Goal: Information Seeking & Learning: Learn about a topic

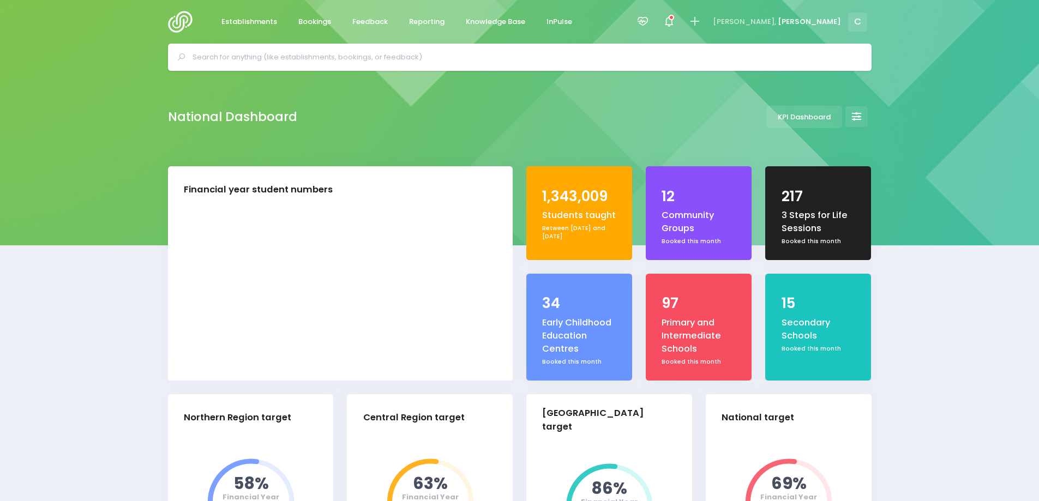
select select "5"
drag, startPoint x: 583, startPoint y: 28, endPoint x: 582, endPoint y: 12, distance: 16.4
click at [582, 11] on div "Establishments Bookings Feedback Reporting Knowledge Base InPulse 3 Steps for L…" at bounding box center [519, 22] width 731 height 44
drag, startPoint x: 972, startPoint y: 93, endPoint x: 996, endPoint y: 92, distance: 23.5
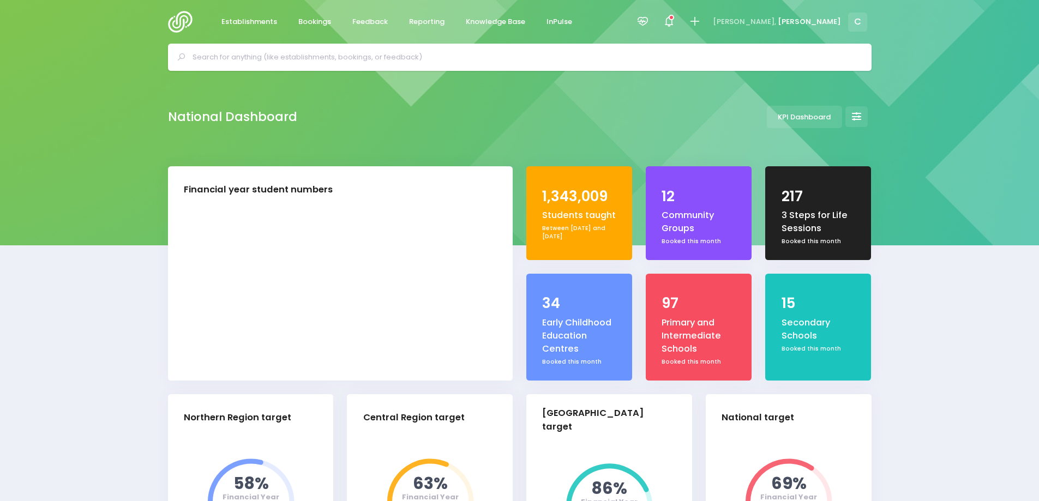
click at [996, 92] on div "National Dashboard KPI Dashboard" at bounding box center [519, 118] width 1039 height 95
click at [369, 22] on span "Feedback" at bounding box center [369, 21] width 35 height 11
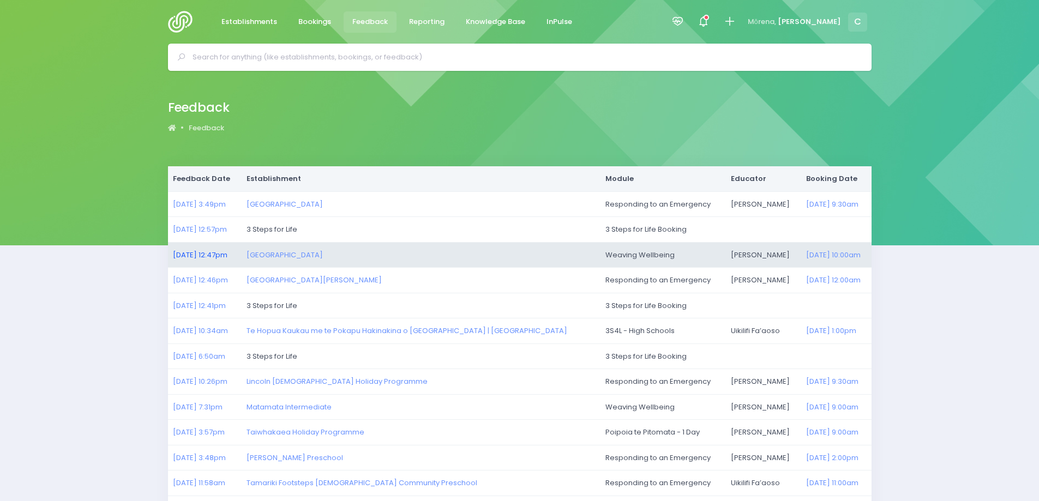
click at [200, 256] on link "[DATE] 12:47pm" at bounding box center [200, 255] width 55 height 10
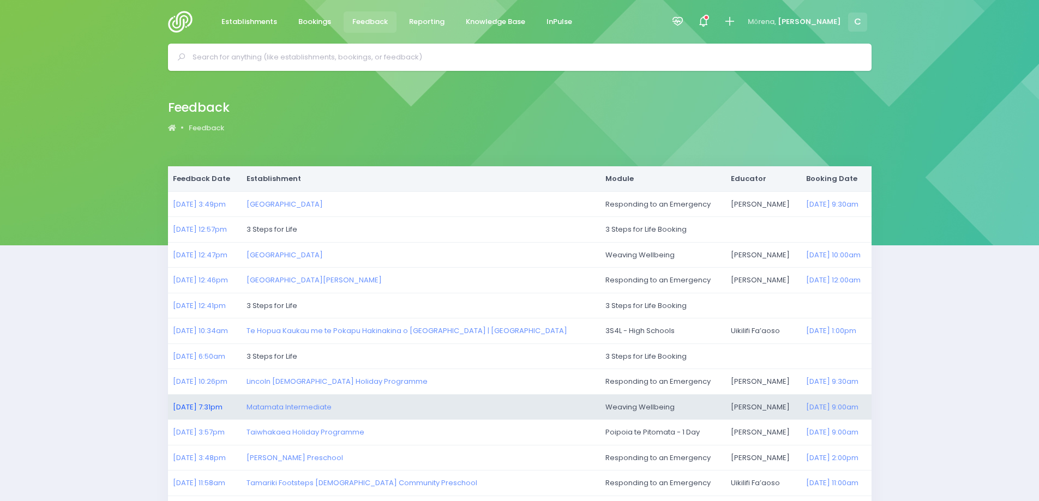
click at [200, 409] on link "07/10/2025 7:31pm" at bounding box center [198, 407] width 50 height 10
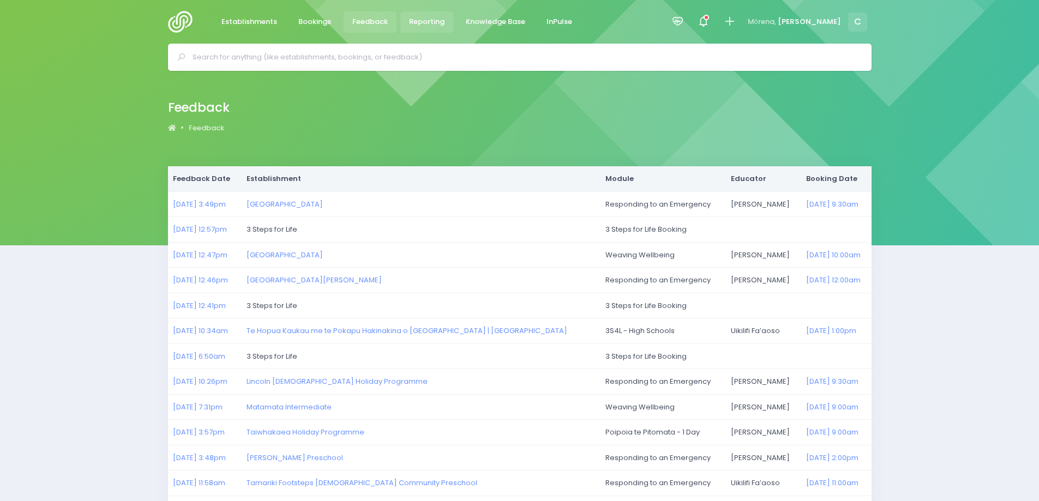
click at [431, 19] on span "Reporting" at bounding box center [426, 21] width 35 height 11
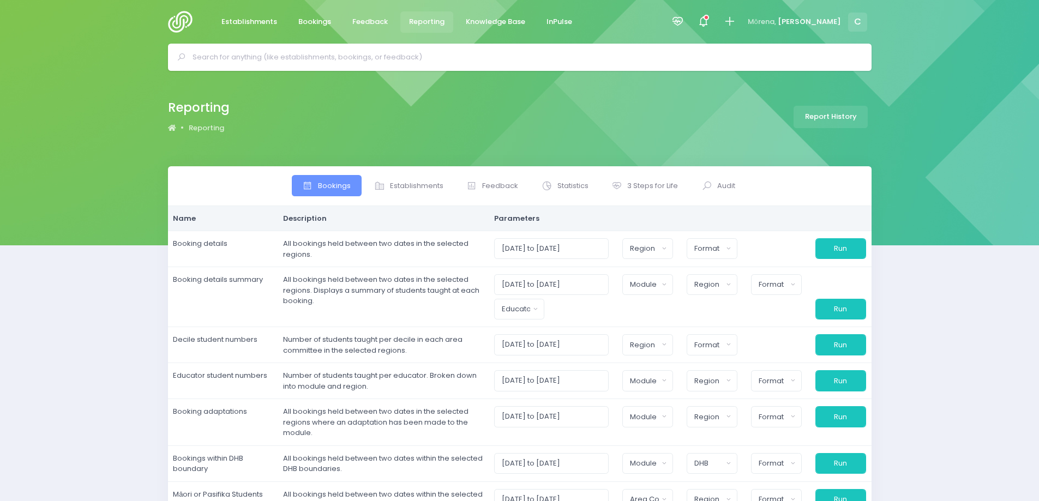
select select
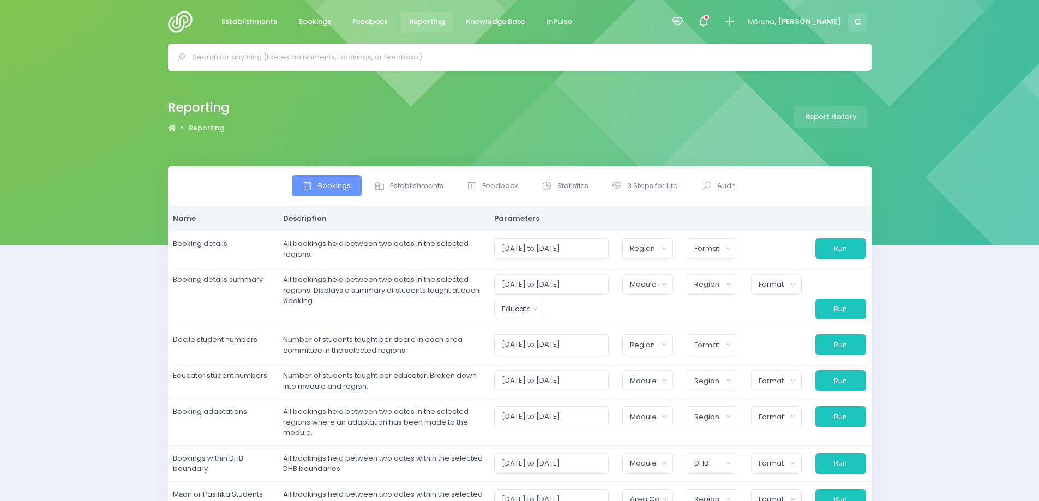
select select
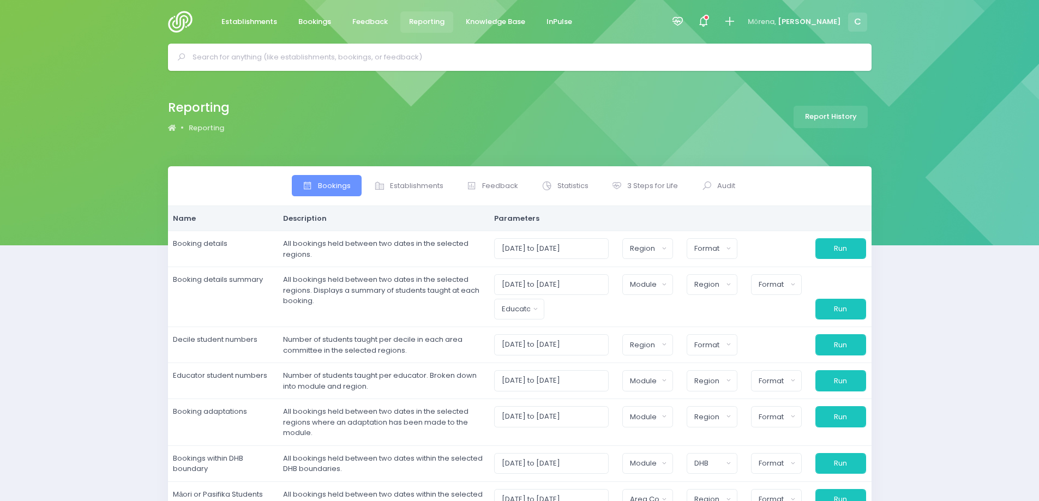
select select
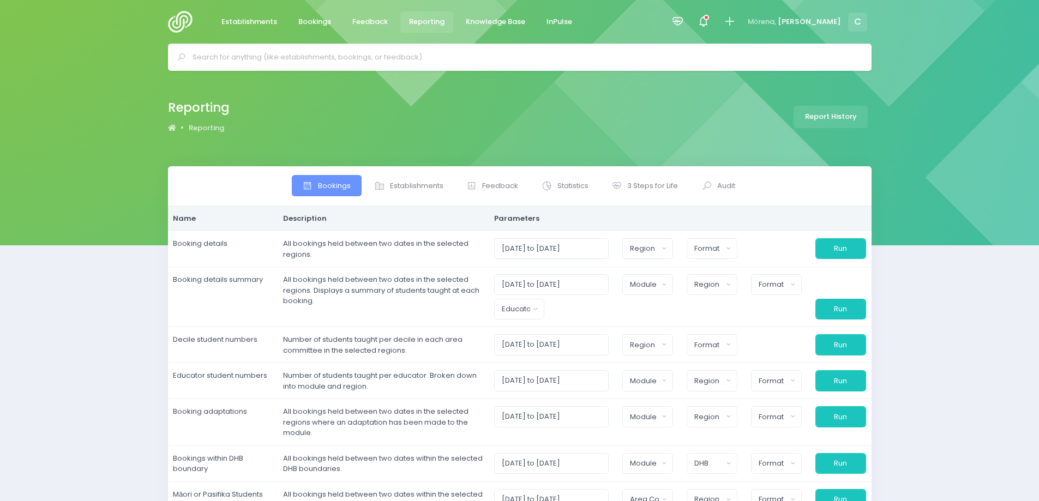
select select
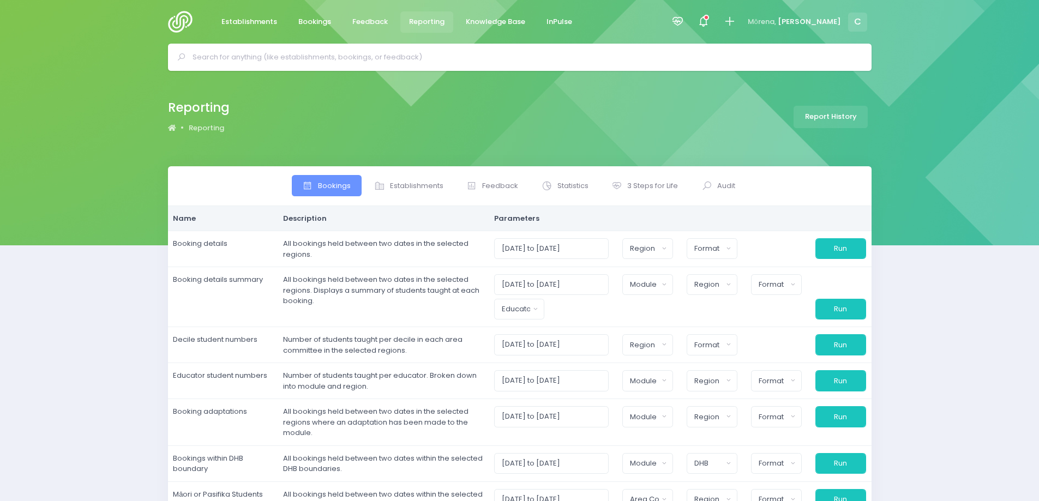
select select
click at [498, 185] on span "Feedback" at bounding box center [500, 186] width 36 height 11
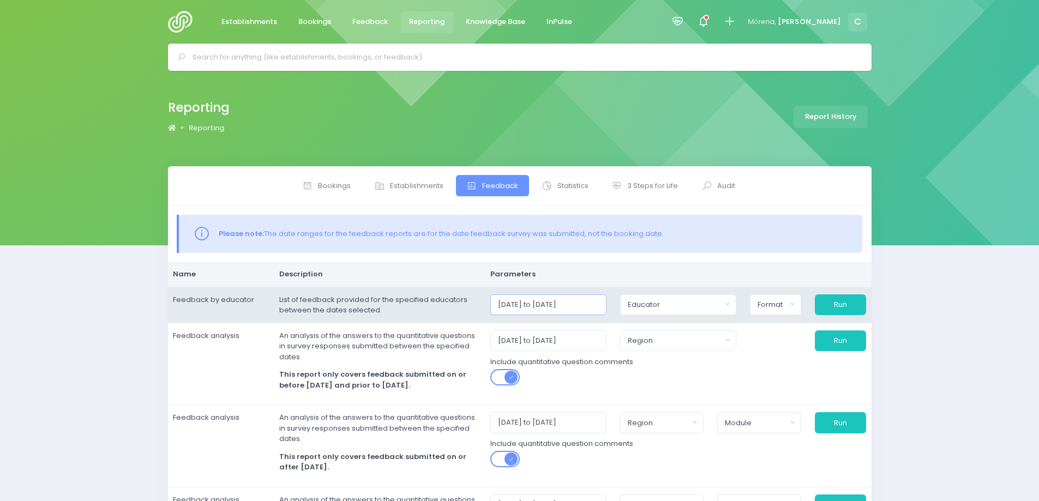
click at [574, 305] on input "01/10/2025 to 31/10/2025" at bounding box center [548, 305] width 116 height 21
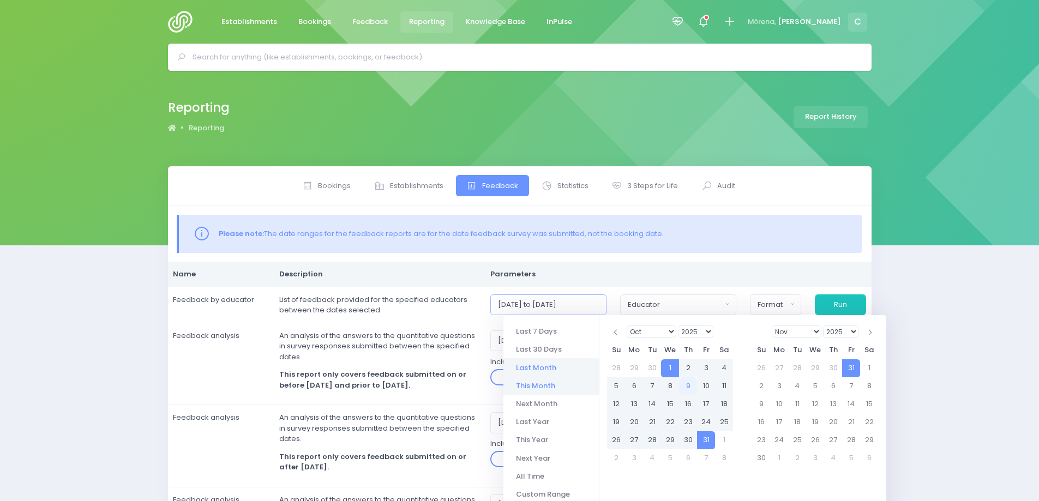
scroll to position [55, 0]
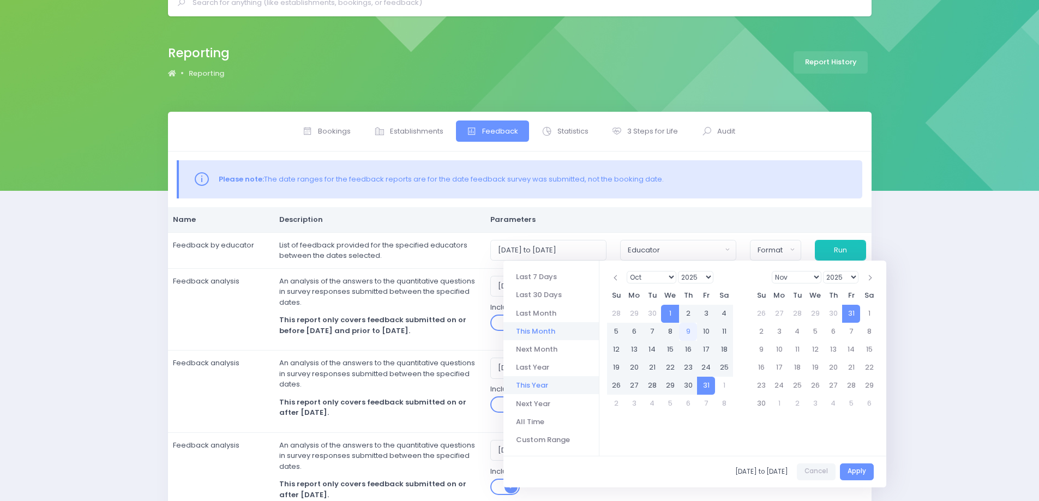
click at [539, 387] on li "This Year" at bounding box center [551, 385] width 95 height 18
type input "01/01/2025 to 31/12/2025"
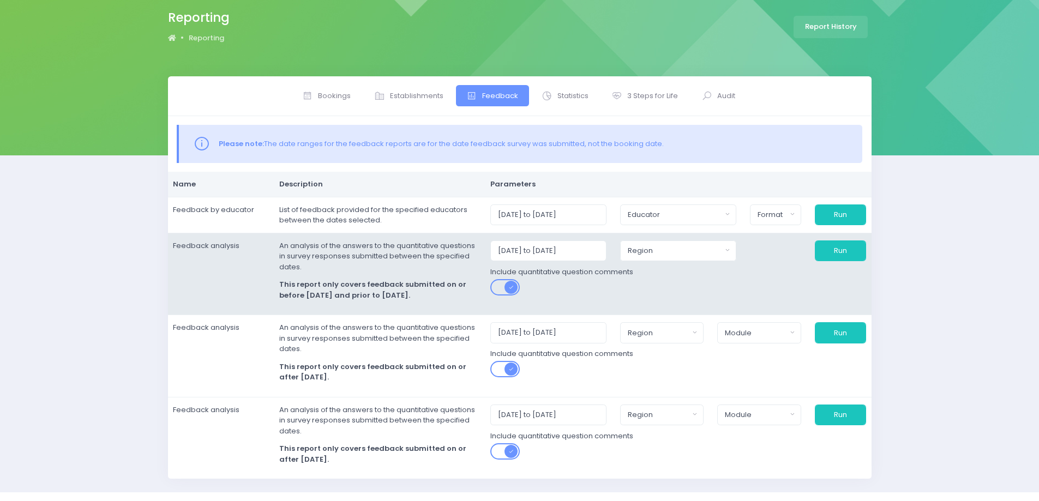
scroll to position [109, 0]
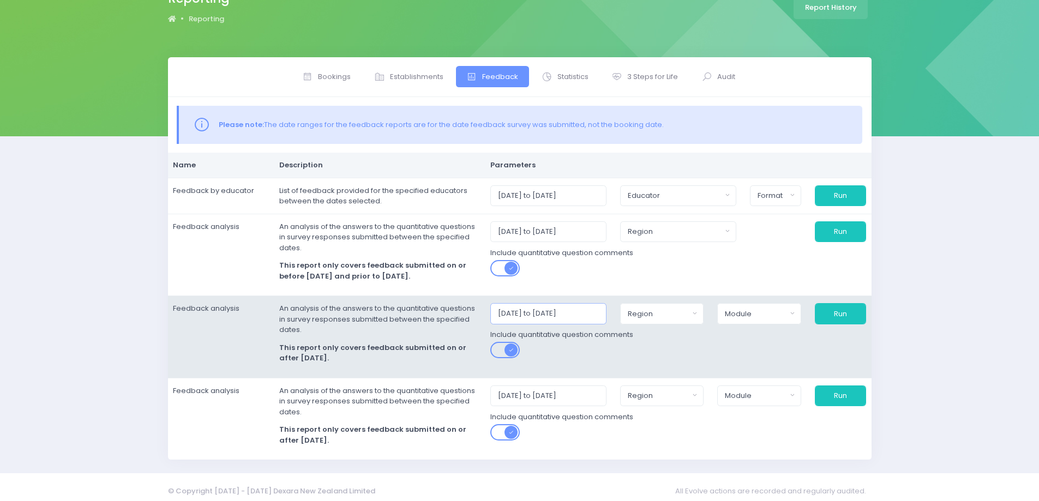
click at [582, 315] on input "01/10/2025 to 31/10/2025" at bounding box center [548, 313] width 116 height 21
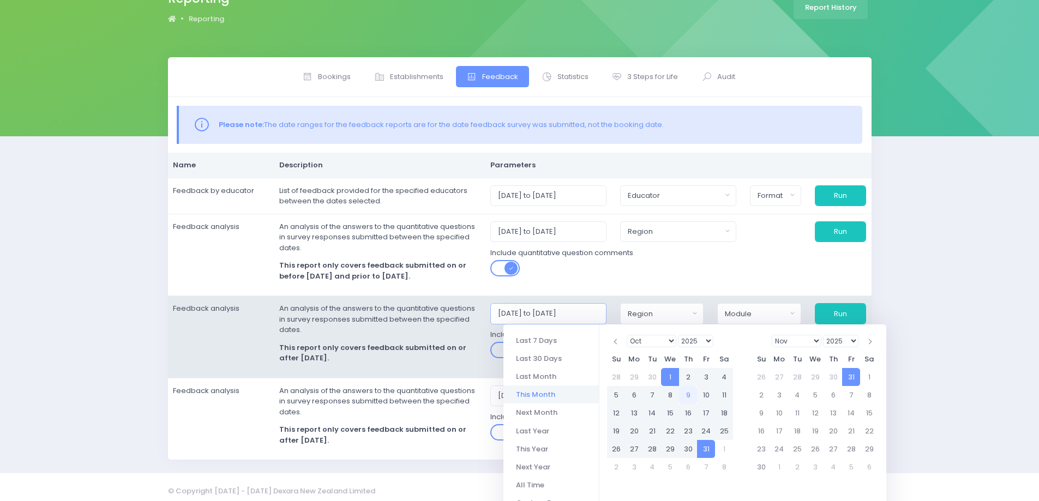
scroll to position [159, 0]
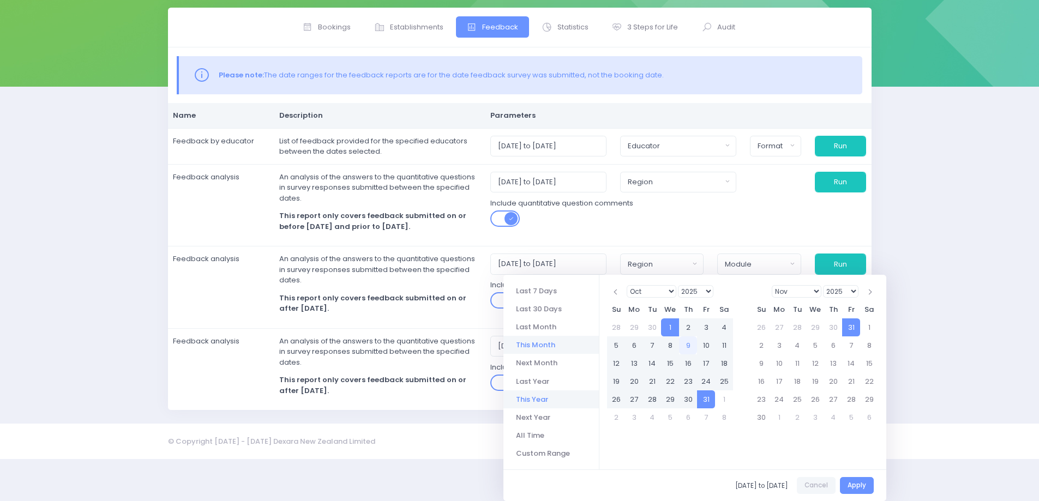
click at [542, 395] on li "This Year" at bounding box center [551, 400] width 95 height 18
type input "01/01/2025 to 31/12/2025"
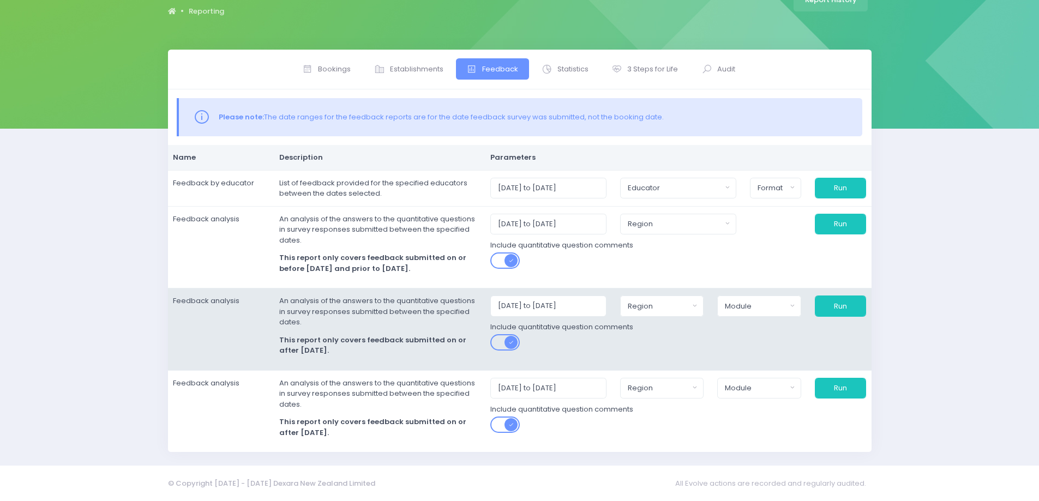
scroll to position [117, 0]
click at [667, 308] on div "Region" at bounding box center [659, 306] width 62 height 11
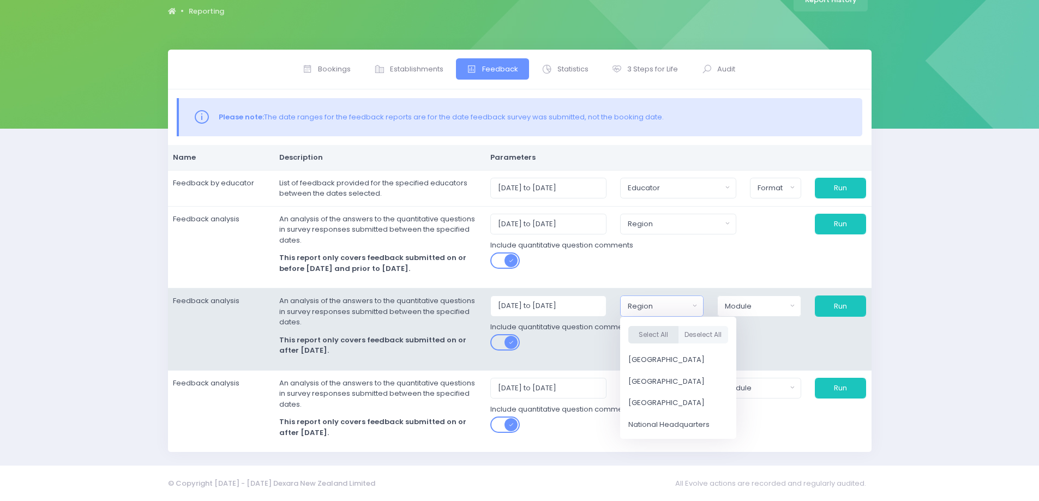
click at [668, 333] on button "Select All" at bounding box center [653, 335] width 50 height 18
select select "Northern"
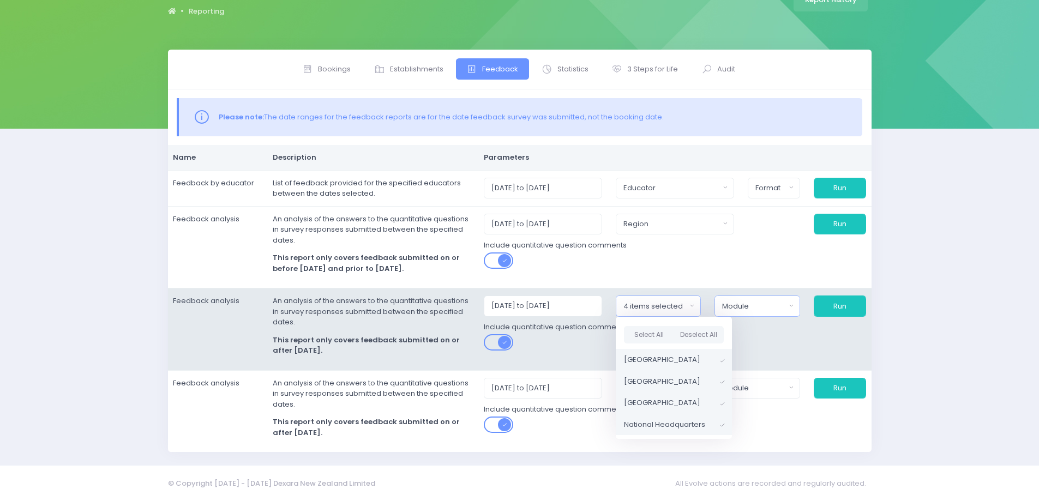
click at [765, 306] on div "Module" at bounding box center [753, 306] width 63 height 11
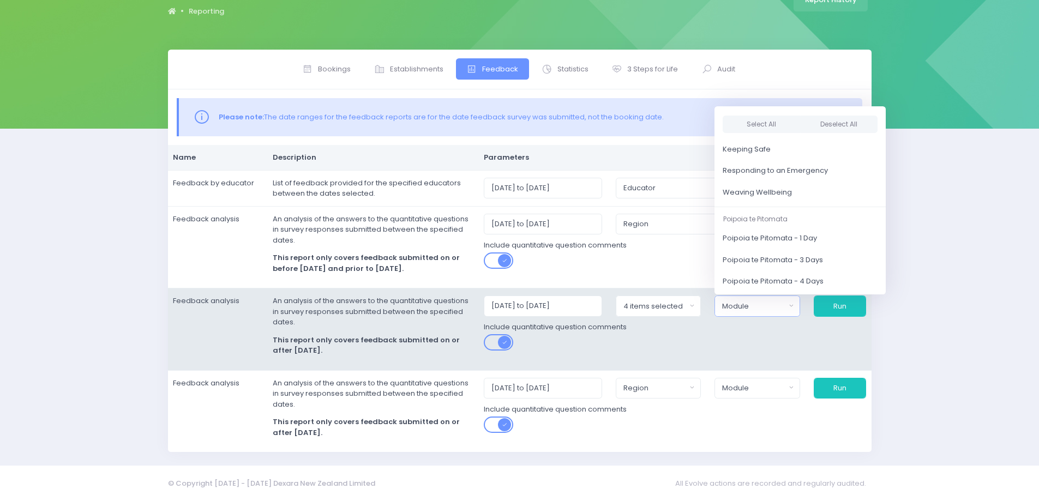
scroll to position [106, 0]
click at [764, 208] on span "Weaving Wellbeing" at bounding box center [757, 211] width 69 height 11
select select "Weaving Wellbeing"
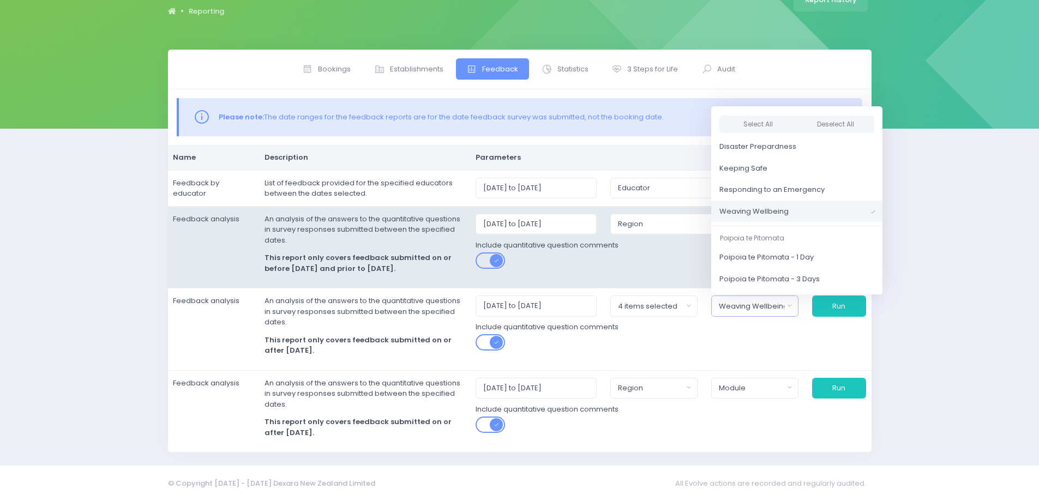
scroll to position [82, 0]
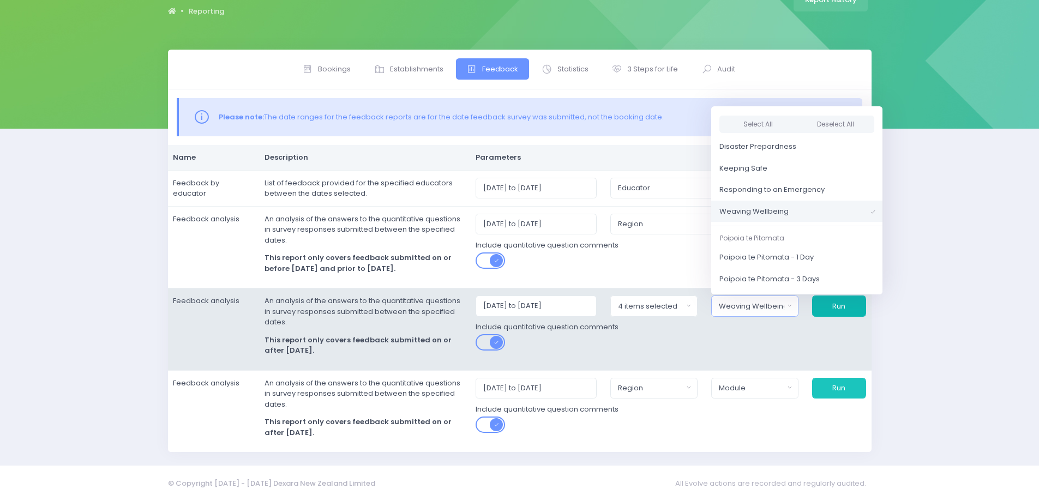
click at [851, 304] on button "Run" at bounding box center [839, 306] width 54 height 21
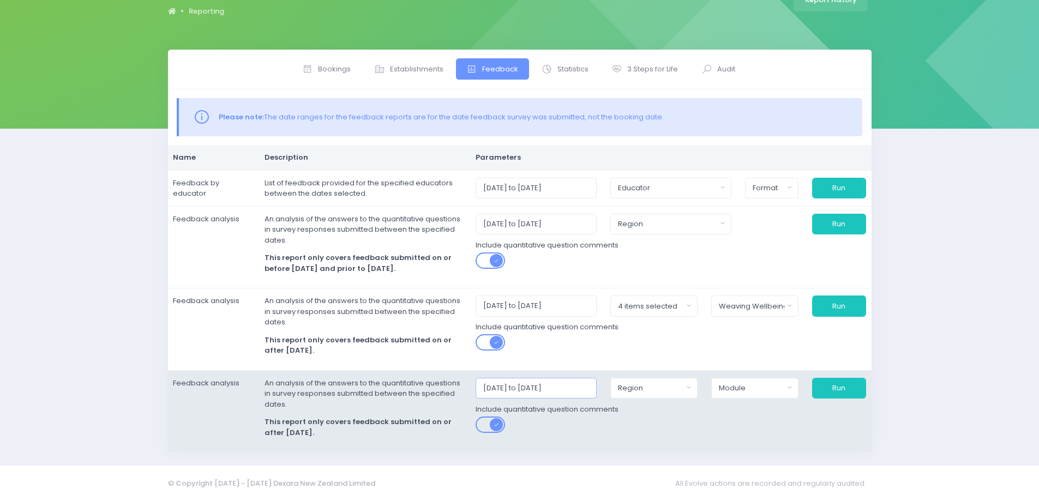
click at [578, 388] on input "01/10/2025 to 31/10/2025" at bounding box center [536, 388] width 121 height 21
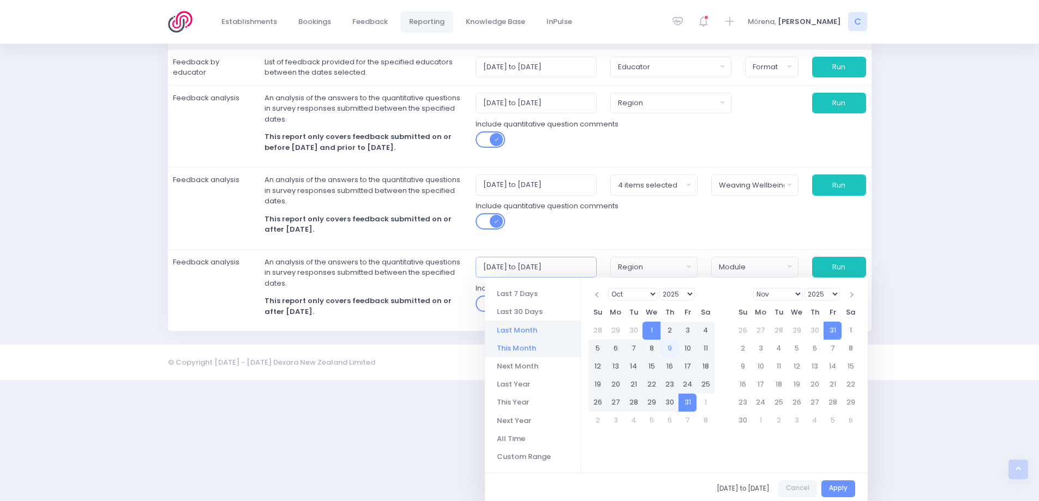
scroll to position [241, 0]
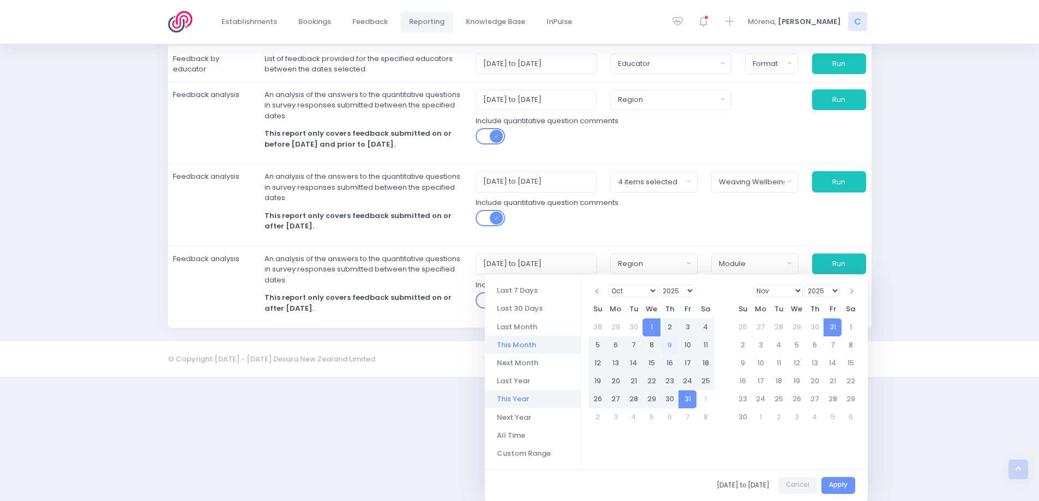
click at [523, 402] on li "This Year" at bounding box center [532, 399] width 95 height 18
type input "01/01/2025 to 31/12/2025"
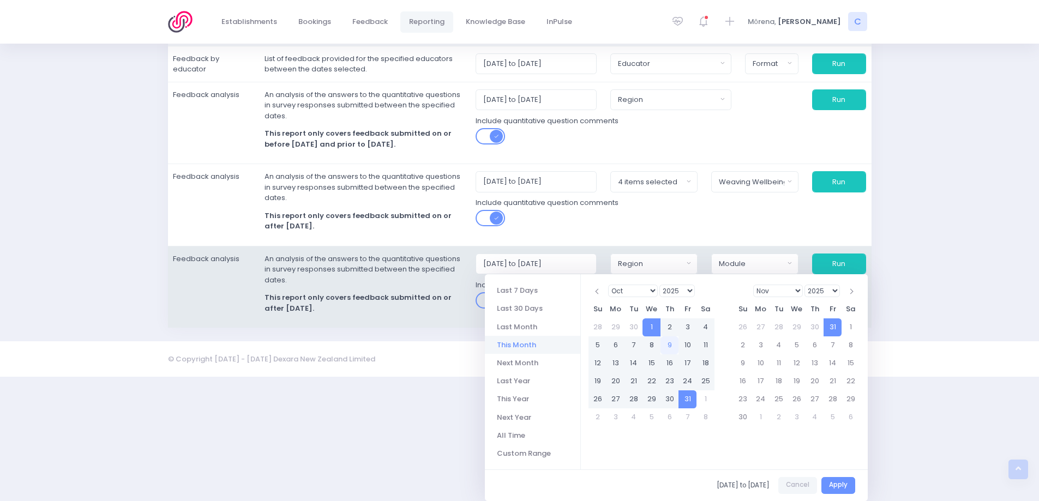
scroll to position [117, 0]
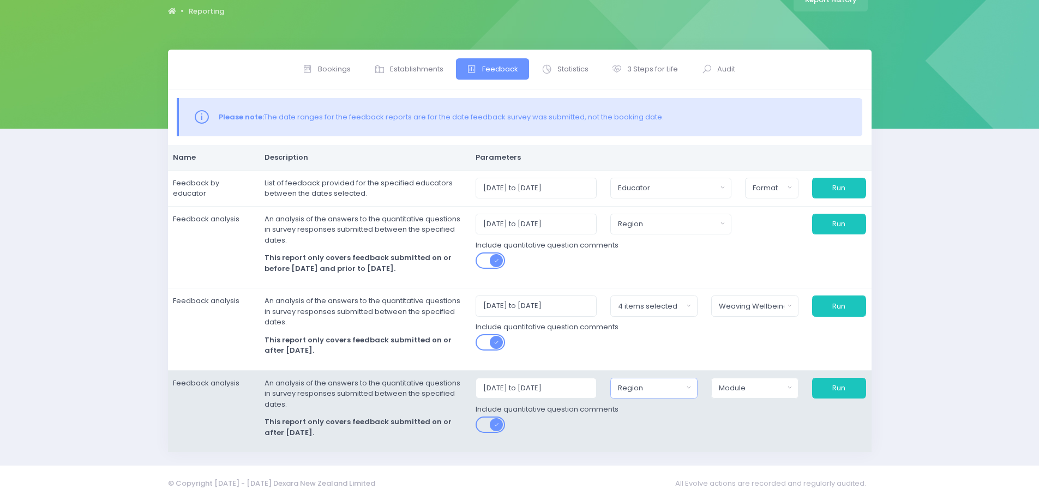
click at [670, 389] on div "Region" at bounding box center [650, 388] width 65 height 11
click at [654, 273] on button "Select All" at bounding box center [644, 273] width 50 height 18
select select "Northern"
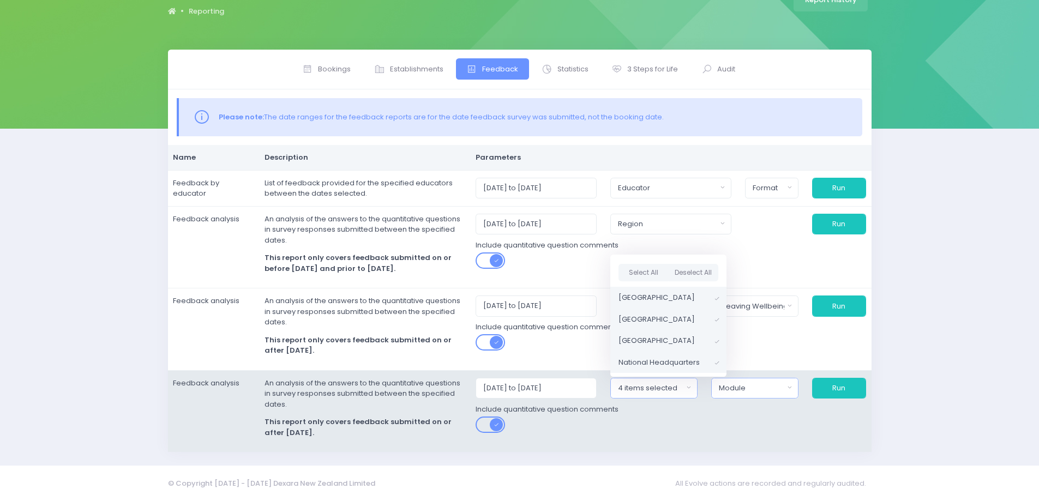
click at [753, 392] on div "Module" at bounding box center [751, 388] width 65 height 11
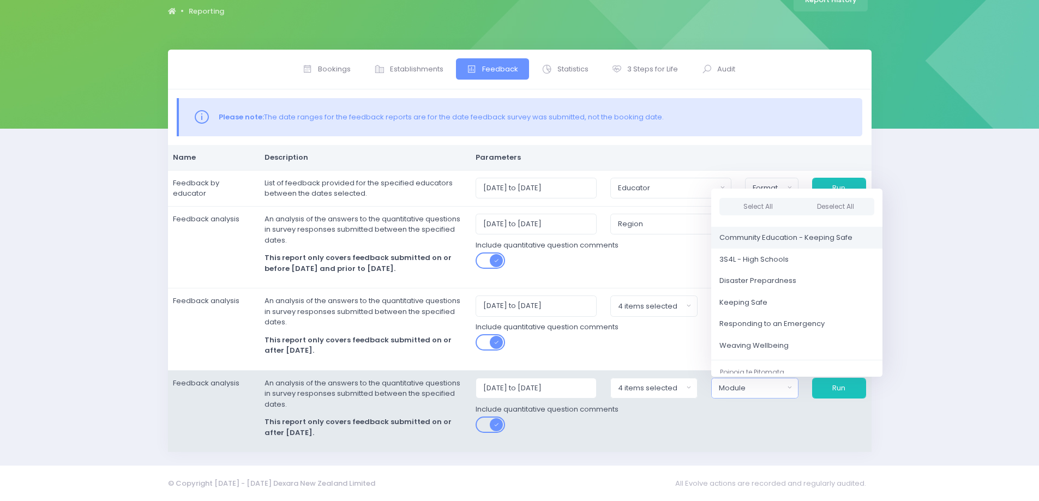
scroll to position [109, 0]
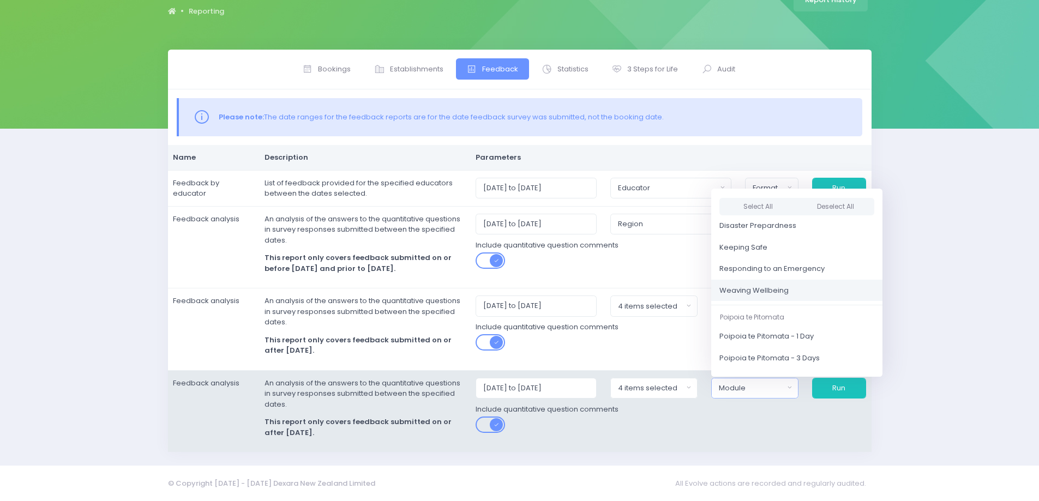
click at [773, 294] on span "Weaving Wellbeing" at bounding box center [754, 290] width 69 height 11
select select "Weaving Wellbeing"
click at [844, 388] on button "Run" at bounding box center [839, 388] width 54 height 21
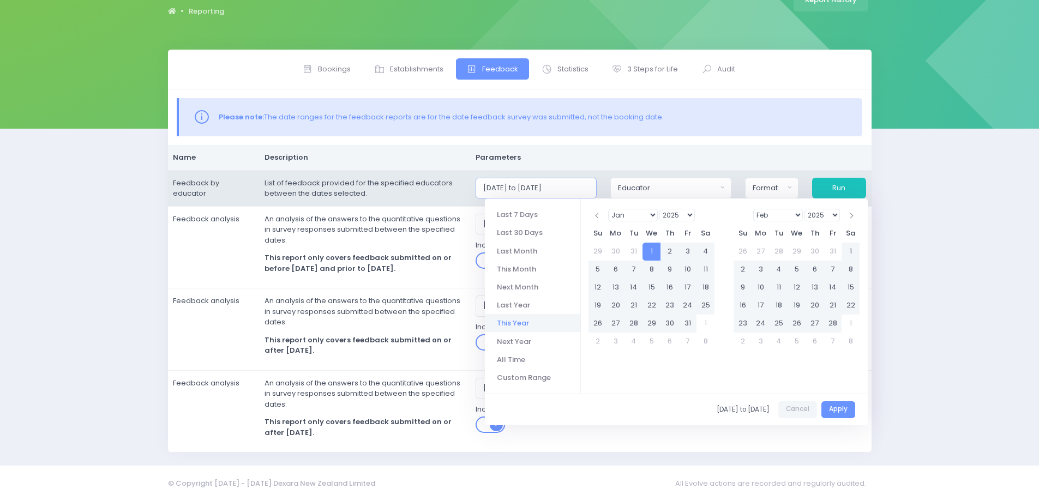
click at [529, 194] on input "01/01/2025 to 31/12/2025" at bounding box center [536, 188] width 121 height 21
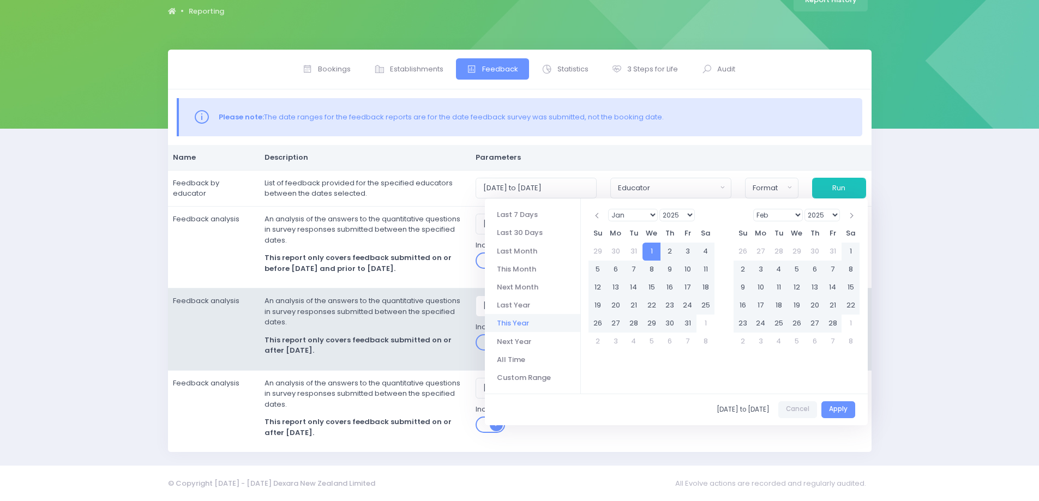
click at [520, 323] on li "This Year" at bounding box center [532, 323] width 95 height 18
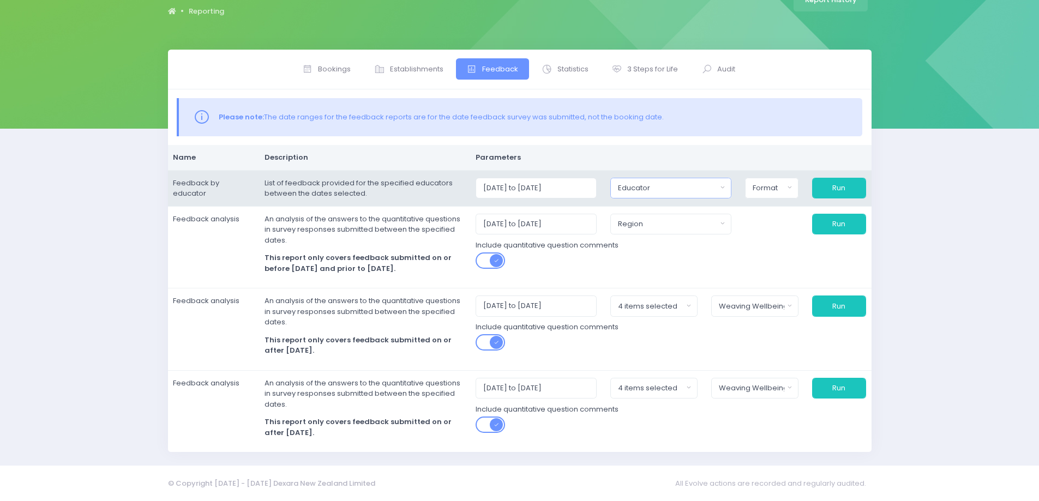
click at [688, 189] on div "Educator" at bounding box center [667, 188] width 99 height 11
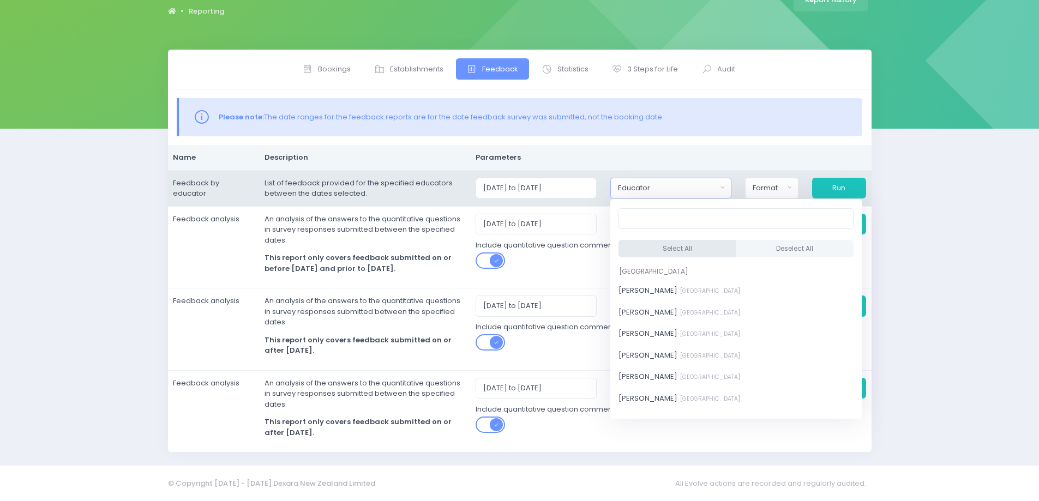
click at [669, 250] on button "Select All" at bounding box center [678, 249] width 118 height 18
select select "321315"
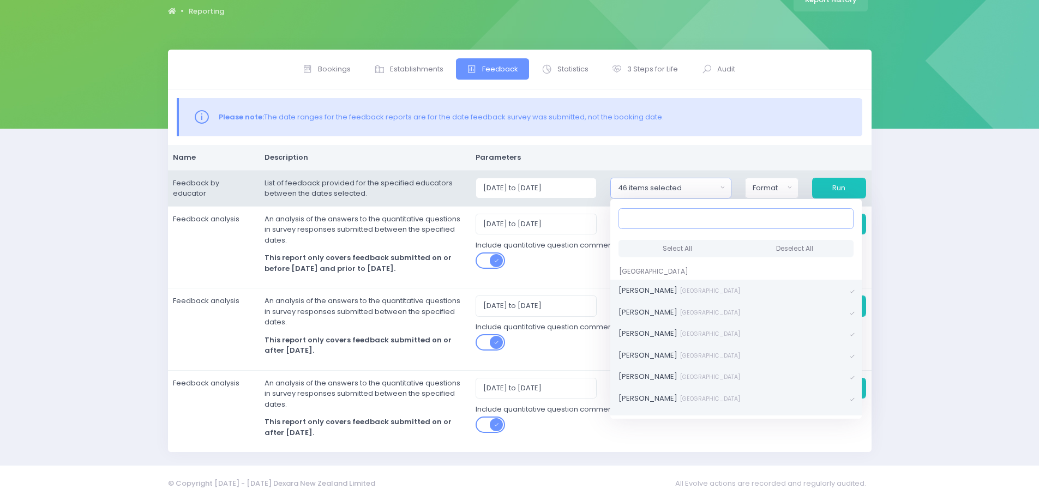
scroll to position [2, 0]
click at [775, 184] on div "Format" at bounding box center [769, 188] width 32 height 11
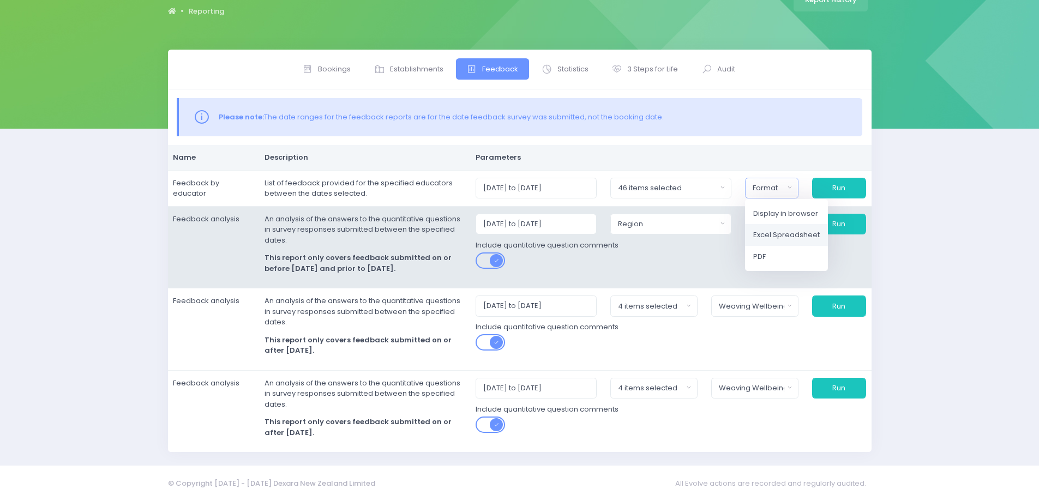
click at [792, 234] on span "Excel Spreadsheet" at bounding box center [786, 235] width 67 height 11
select select "excel"
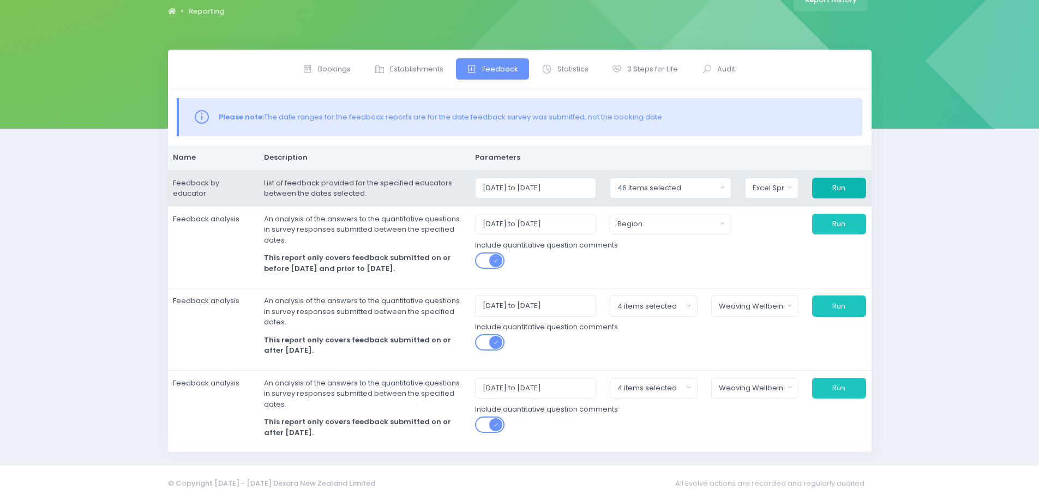
click at [842, 190] on button "Run" at bounding box center [839, 188] width 54 height 21
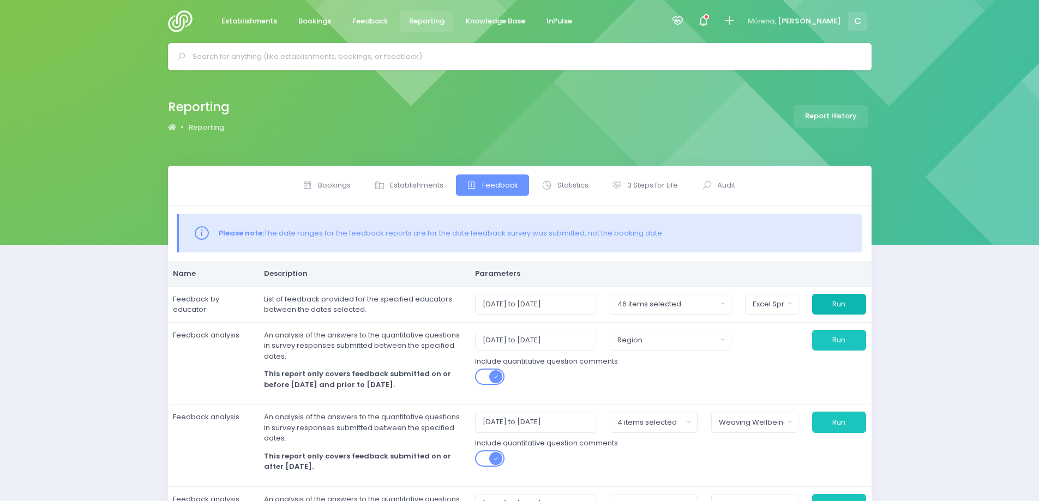
scroll to position [0, 0]
click at [362, 20] on span "Feedback" at bounding box center [369, 21] width 35 height 11
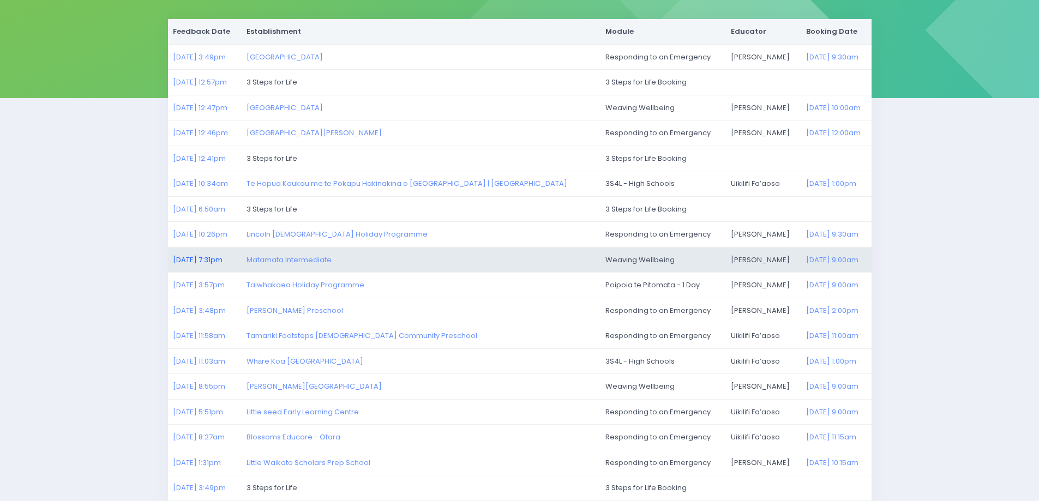
scroll to position [164, 0]
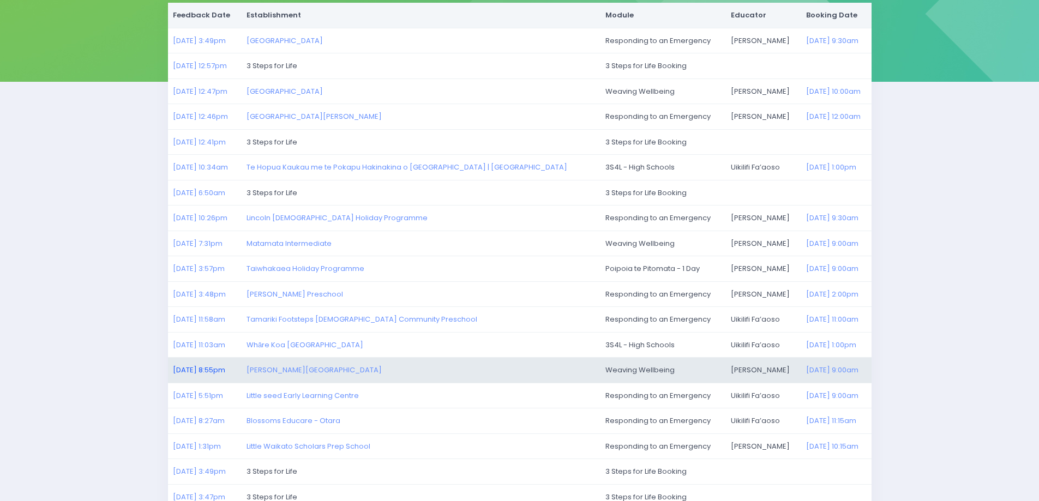
click at [187, 373] on link "[DATE] 8:55pm" at bounding box center [199, 370] width 52 height 10
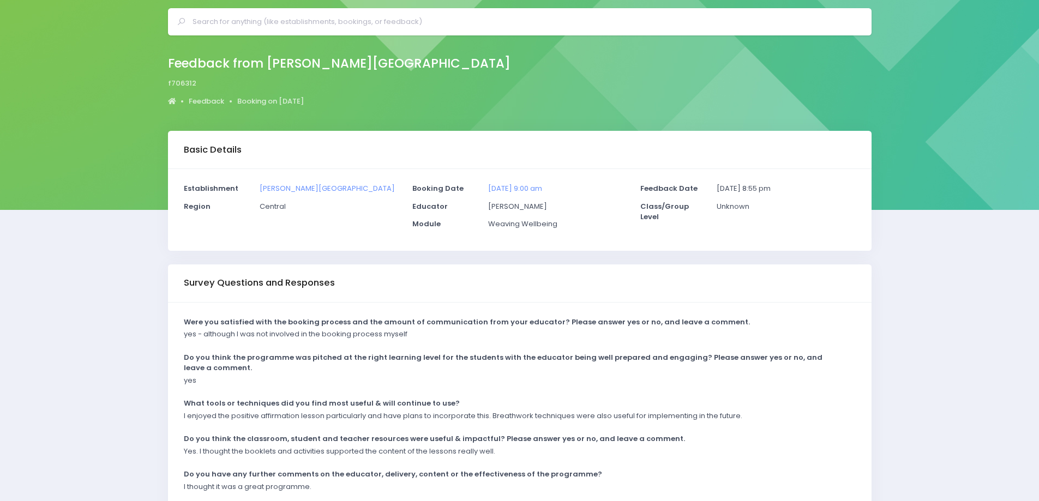
scroll to position [109, 0]
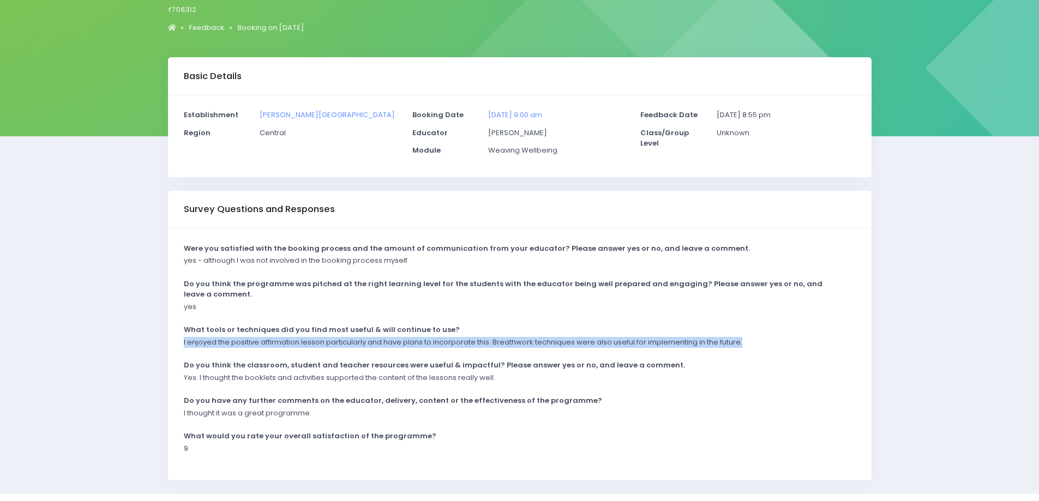
drag, startPoint x: 722, startPoint y: 342, endPoint x: 184, endPoint y: 347, distance: 537.9
click at [184, 347] on div "I enjoyed the positive affirmation lesson particularly and have plans to incorp…" at bounding box center [513, 346] width 672 height 18
click at [184, 347] on p "I enjoyed the positive affirmation lesson particularly and have plans to incorp…" at bounding box center [463, 342] width 559 height 11
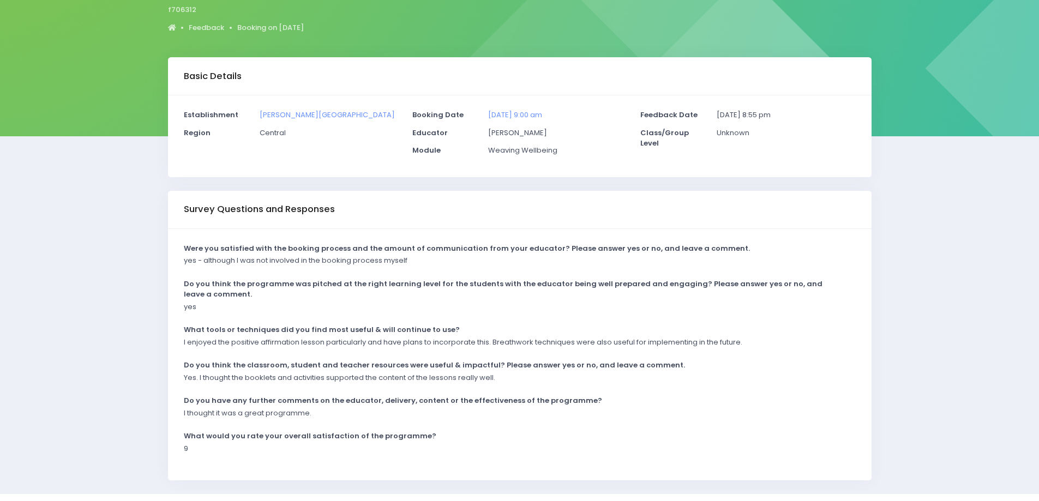
click at [235, 343] on p "I enjoyed the positive affirmation lesson particularly and have plans to incorp…" at bounding box center [463, 342] width 559 height 11
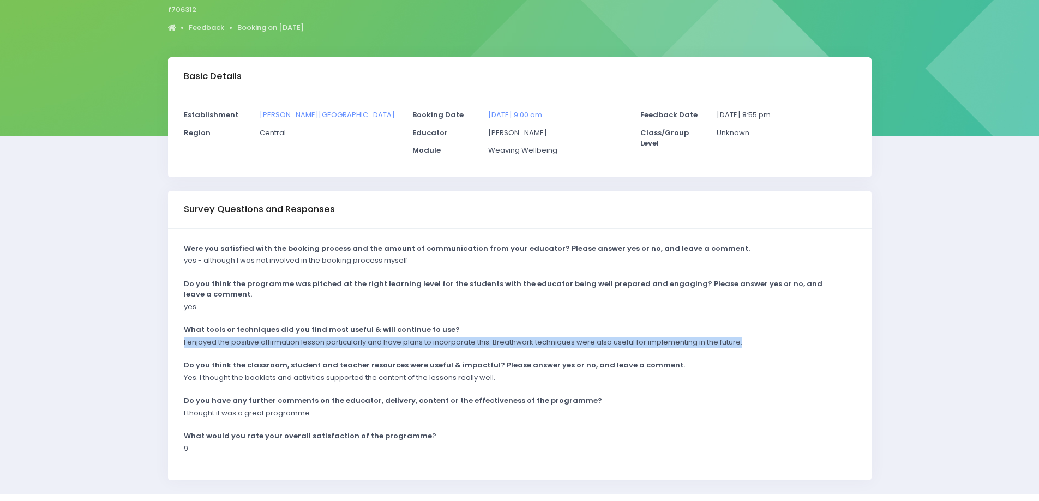
click at [235, 343] on p "I enjoyed the positive affirmation lesson particularly and have plans to incorp…" at bounding box center [463, 342] width 559 height 11
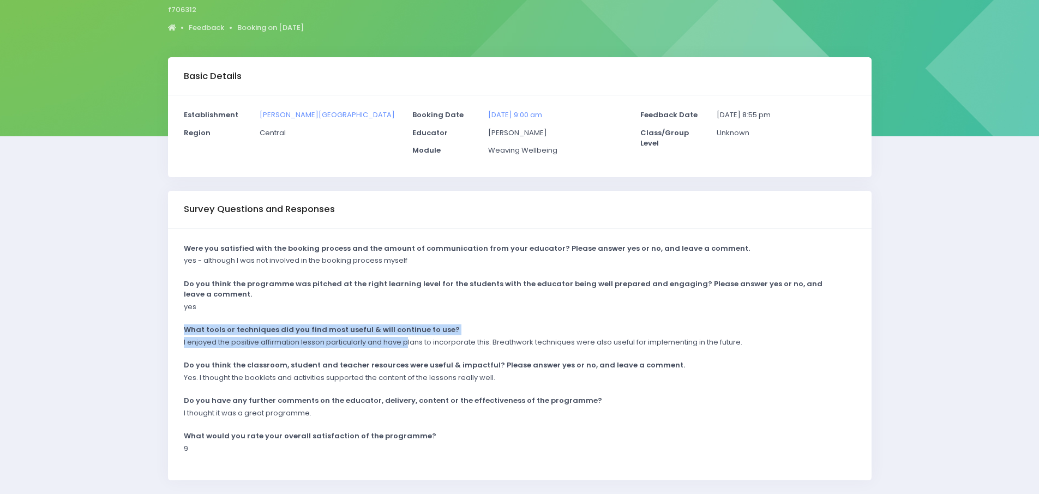
drag, startPoint x: 183, startPoint y: 330, endPoint x: 408, endPoint y: 343, distance: 225.2
click at [408, 343] on div "Were you satisfied with the booking process and the amount of communication fro…" at bounding box center [520, 355] width 704 height 252
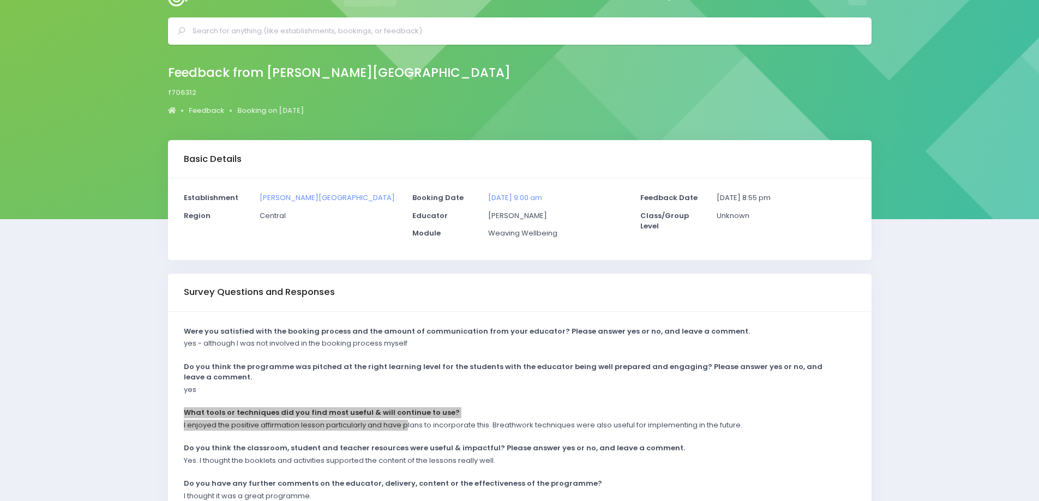
scroll to position [0, 0]
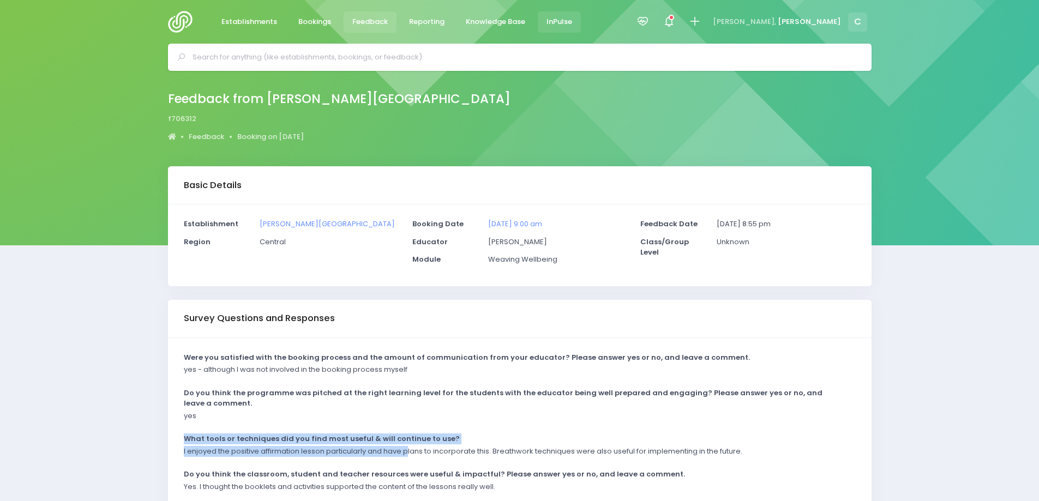
click at [559, 21] on span "InPulse" at bounding box center [560, 21] width 26 height 11
click at [423, 20] on span "Reporting" at bounding box center [426, 21] width 35 height 11
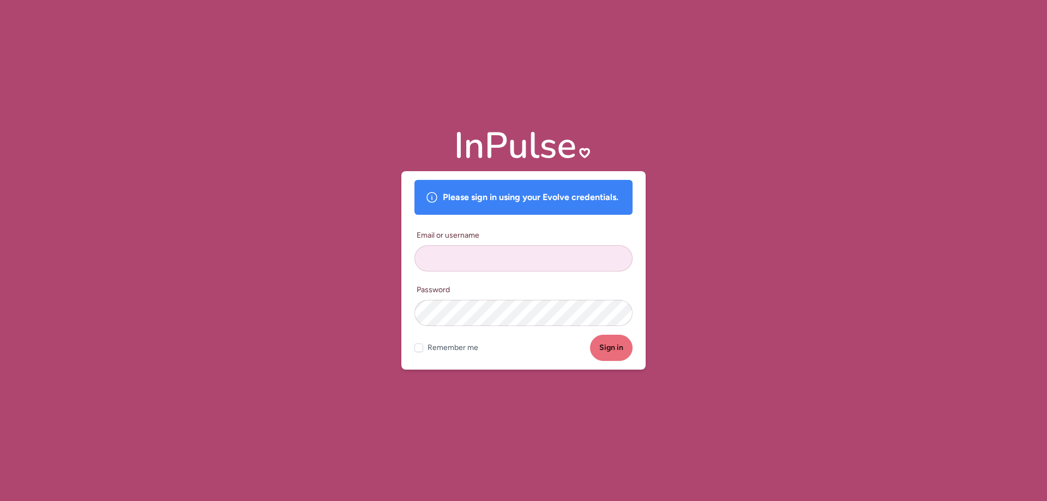
type input "carolinel"
click at [615, 351] on button "Sign in" at bounding box center [611, 348] width 43 height 26
